Goal: Task Accomplishment & Management: Manage account settings

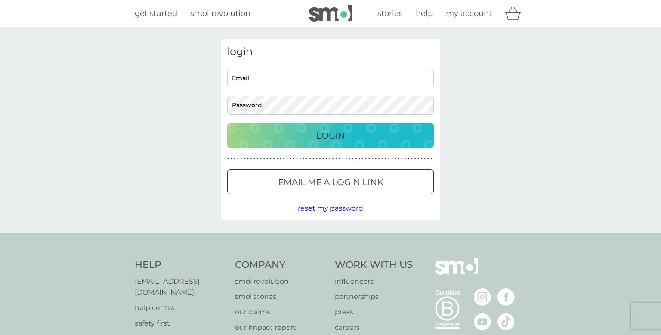
click at [255, 78] on input "Email" at bounding box center [330, 78] width 206 height 18
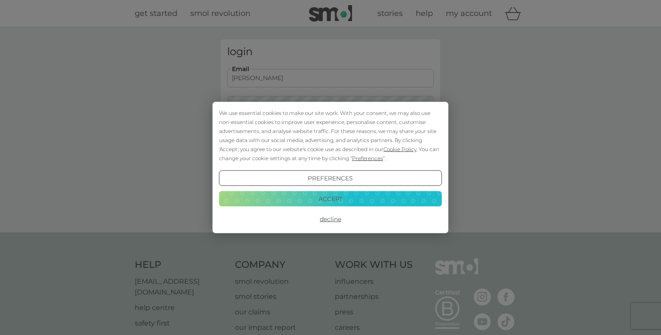
click at [370, 197] on button "Accept" at bounding box center [330, 198] width 223 height 15
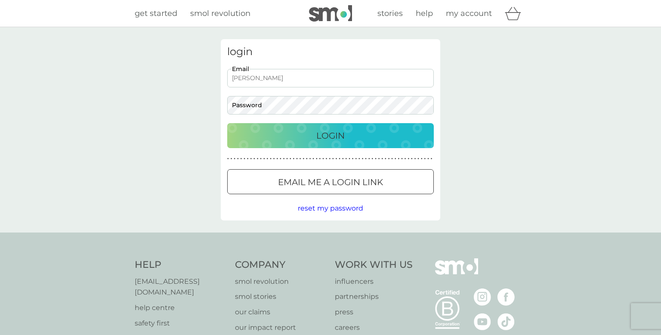
click at [247, 78] on input "betty" at bounding box center [330, 78] width 206 height 18
type input "bettywood54@outlook.com"
click at [329, 133] on p "Login" at bounding box center [330, 136] width 28 height 14
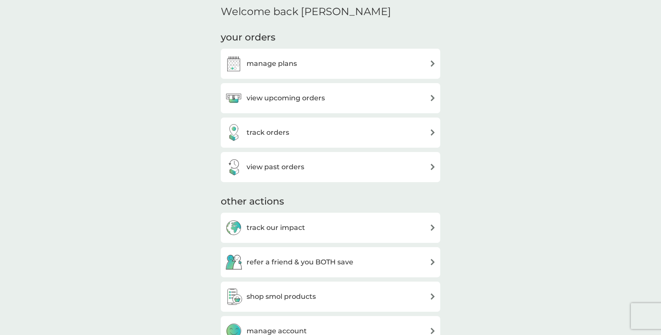
scroll to position [258, 0]
click at [432, 99] on img at bounding box center [432, 99] width 6 height 6
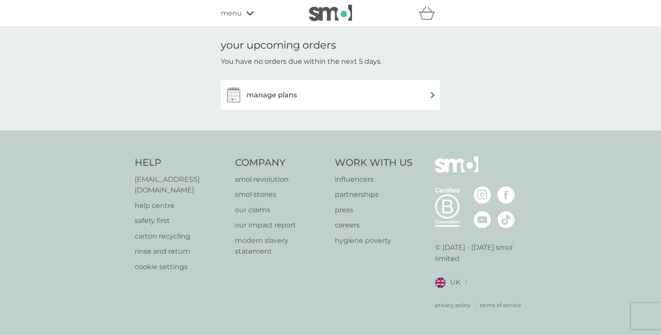
click at [433, 93] on img at bounding box center [432, 95] width 6 height 6
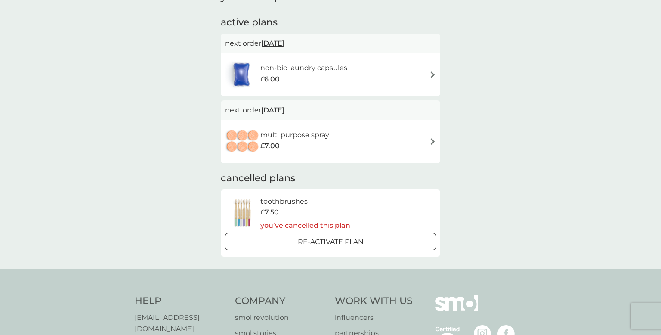
scroll to position [72, 0]
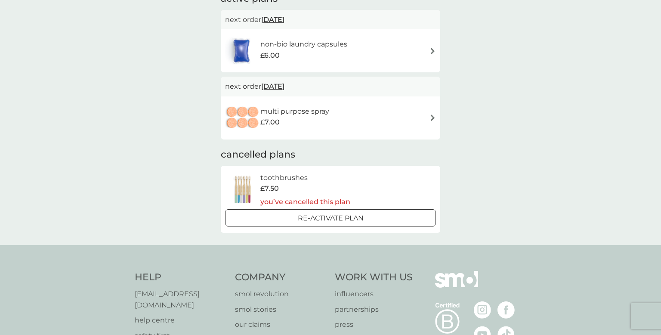
click at [431, 116] on img at bounding box center [432, 117] width 6 height 6
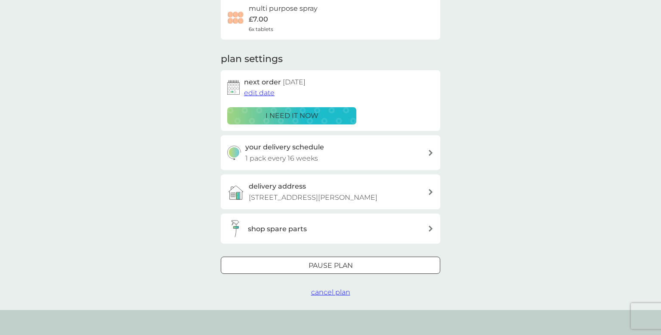
scroll to position [84, 0]
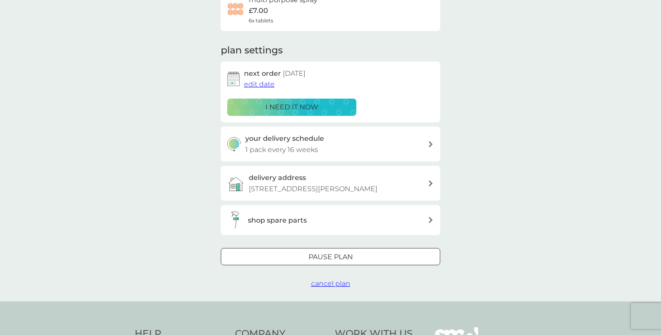
click at [327, 255] on div at bounding box center [330, 256] width 31 height 9
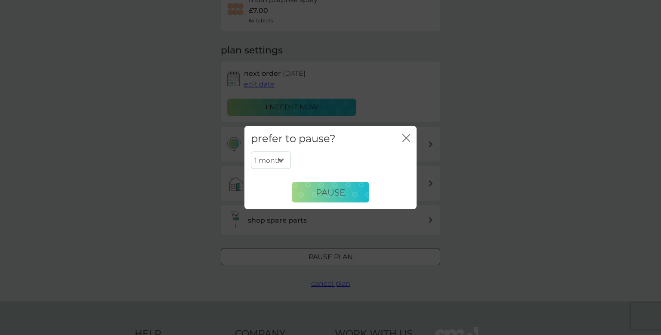
click at [280, 158] on select "1 month 2 months 3 months 4 months 5 months 6 months" at bounding box center [271, 160] width 40 height 18
click at [348, 161] on div "1 month 2 months 3 months 4 months 5 months 6 months Pause" at bounding box center [330, 176] width 159 height 51
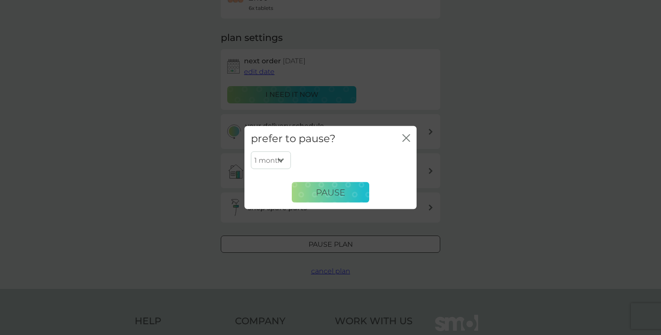
scroll to position [97, 0]
click at [406, 134] on icon "close" at bounding box center [406, 138] width 8 height 8
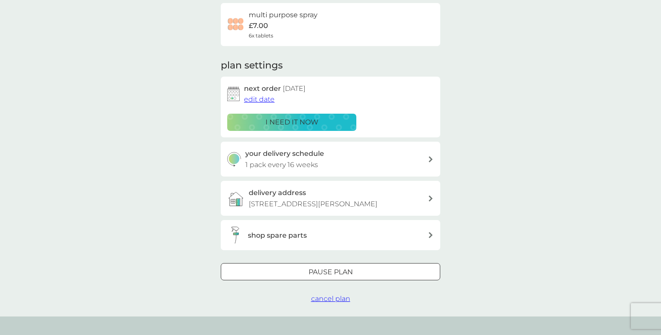
scroll to position [82, 0]
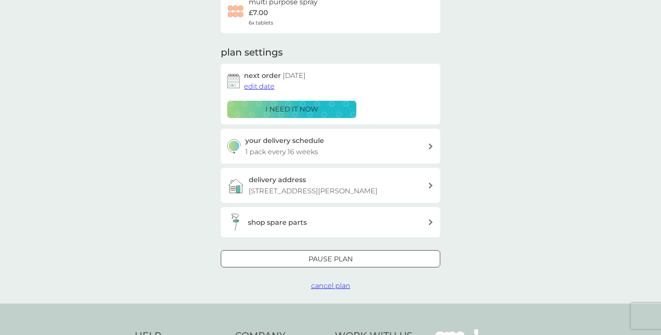
click at [431, 144] on icon at bounding box center [430, 146] width 4 height 6
select select "112"
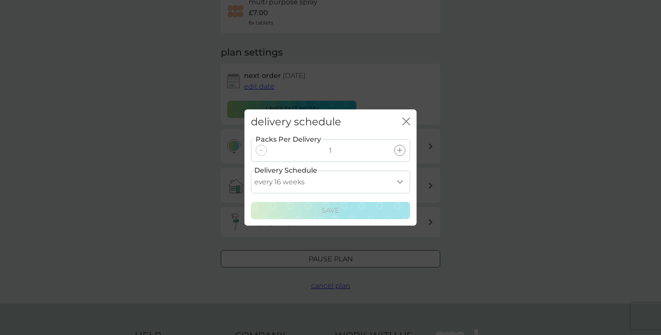
click at [399, 180] on select "every 1 week every 2 weeks every 3 weeks every 4 weeks every 5 weeks every 6 we…" at bounding box center [330, 181] width 159 height 23
click at [472, 89] on div "delivery schedule close Packs Per Delivery 1 Delivery Schedule every 1 week eve…" at bounding box center [330, 167] width 661 height 335
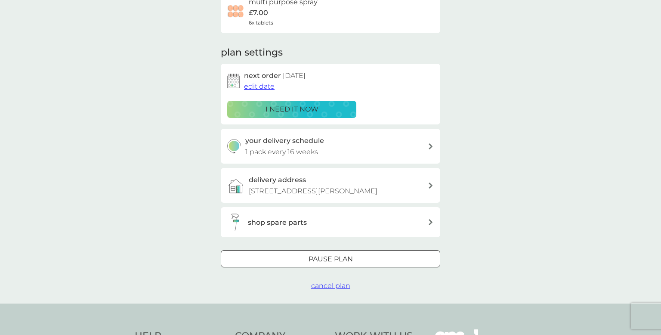
click at [272, 107] on p "i need it now" at bounding box center [291, 109] width 53 height 11
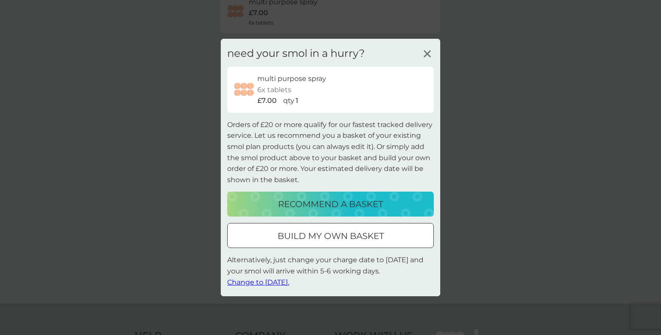
click at [427, 50] on icon at bounding box center [427, 53] width 13 height 13
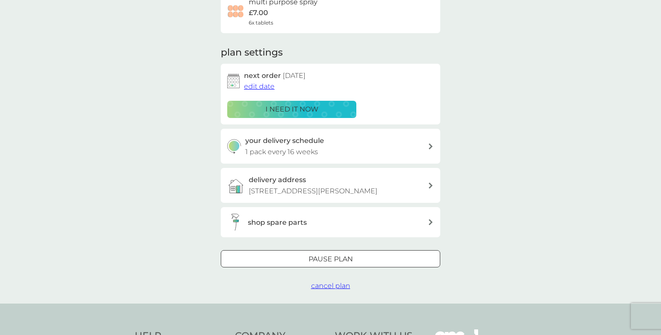
click at [265, 86] on span "edit date" at bounding box center [259, 86] width 31 height 8
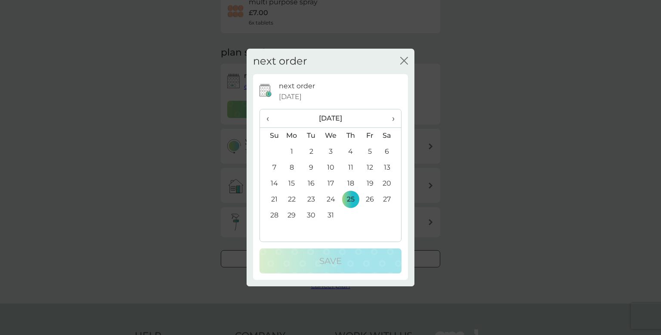
click at [404, 61] on icon "close" at bounding box center [405, 60] width 3 height 7
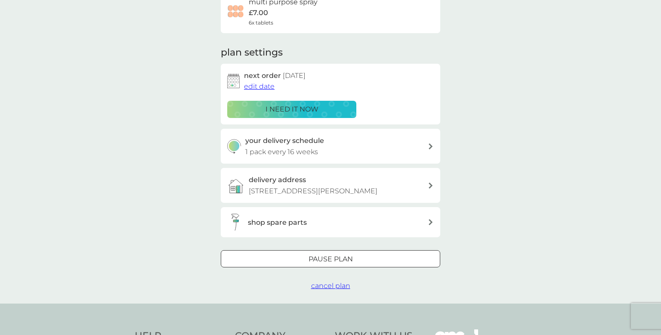
click at [430, 145] on icon at bounding box center [430, 146] width 4 height 6
select select "112"
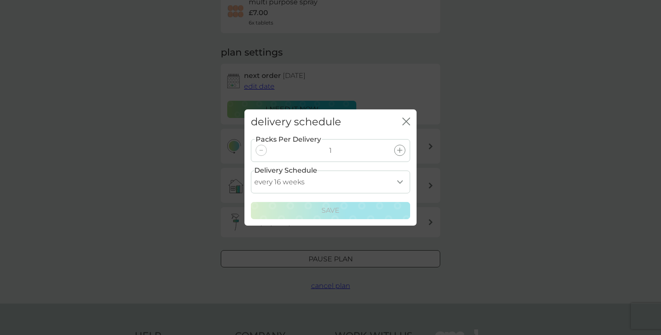
click at [260, 150] on icon at bounding box center [260, 150] width 3 height 1
click at [399, 181] on select "every 1 week every 2 weeks every 3 weeks every 4 weeks every 5 weeks every 6 we…" at bounding box center [330, 181] width 159 height 23
click at [515, 168] on div "delivery schedule close Packs Per Delivery 1 Delivery Schedule every 1 week eve…" at bounding box center [330, 167] width 661 height 335
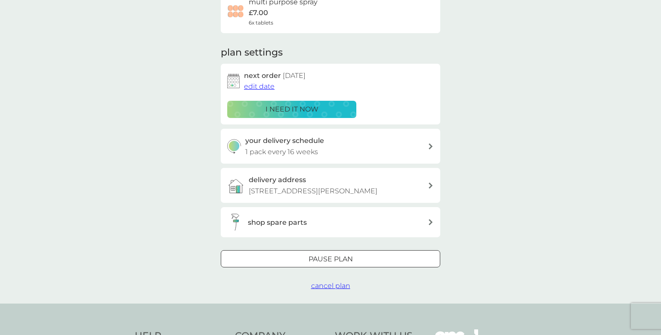
click at [325, 285] on span "cancel plan" at bounding box center [330, 285] width 39 height 8
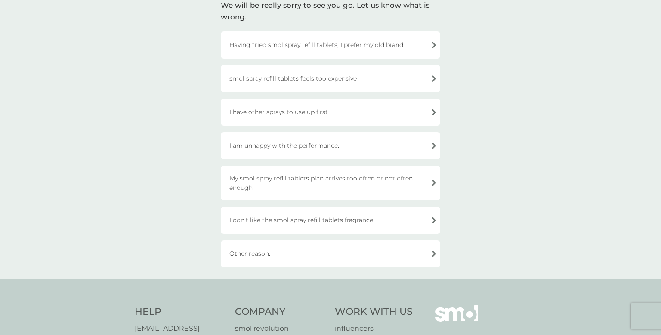
scroll to position [81, 0]
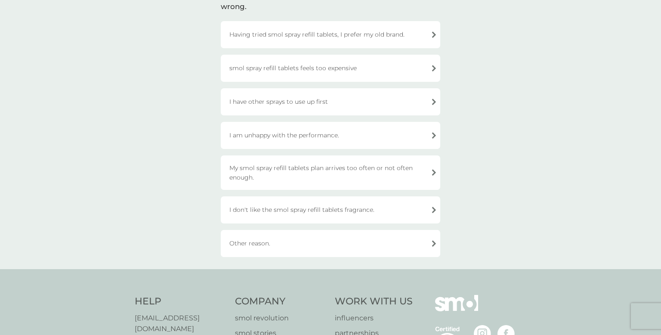
click at [432, 240] on div "Other reason." at bounding box center [330, 243] width 219 height 27
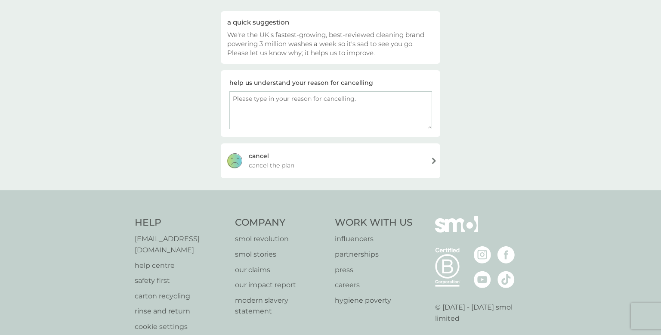
click at [432, 157] on div "cancel cancel the plan" at bounding box center [330, 160] width 219 height 34
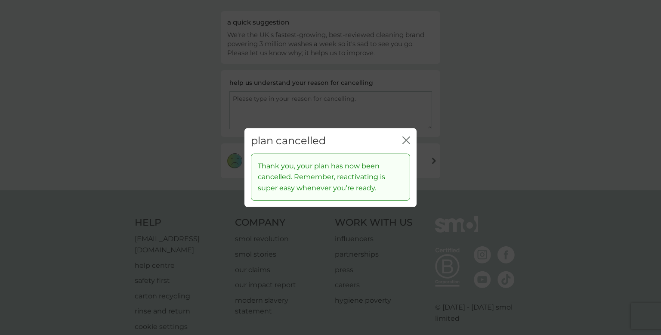
click at [409, 138] on icon "close" at bounding box center [406, 140] width 8 height 8
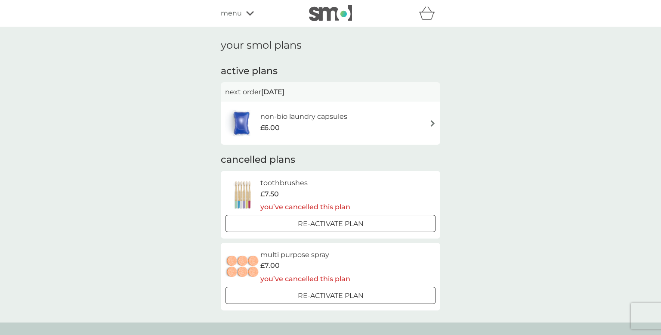
click at [431, 123] on img at bounding box center [432, 123] width 6 height 6
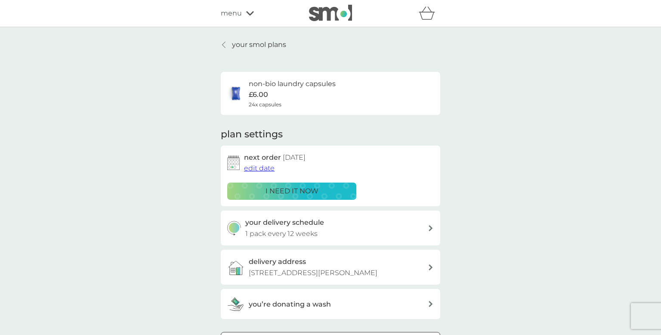
click at [249, 12] on icon at bounding box center [250, 13] width 8 height 5
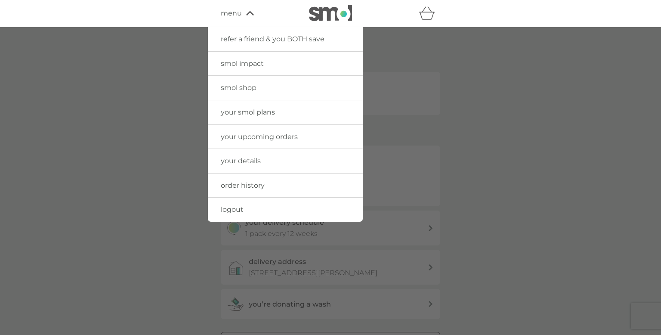
click at [231, 207] on span "logout" at bounding box center [232, 209] width 23 height 8
